Goal: Navigation & Orientation: Go to known website

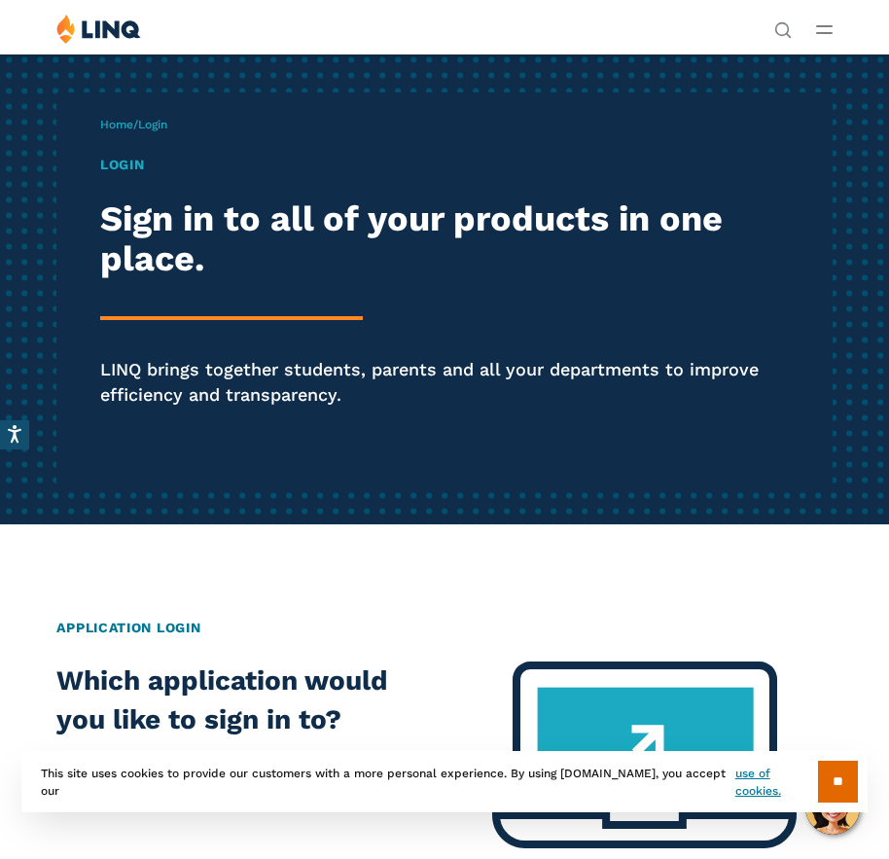
click at [824, 33] on line "Open Main Menu" at bounding box center [824, 33] width 15 height 0
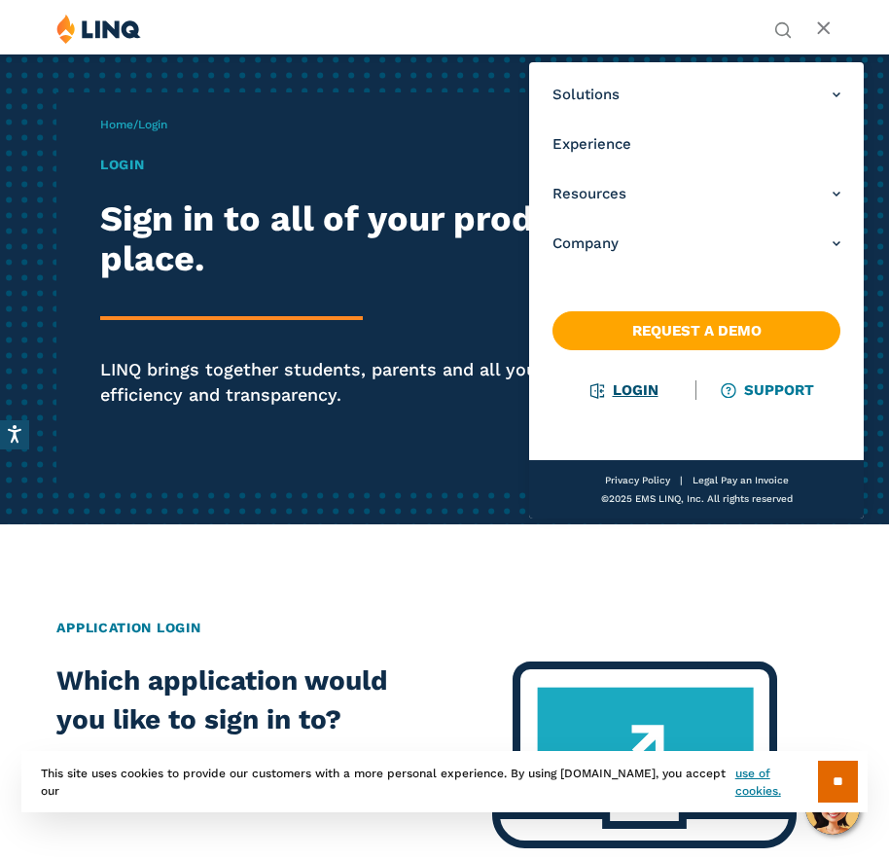
click at [633, 385] on link "Login" at bounding box center [625, 390] width 67 height 18
